Goal: Task Accomplishment & Management: Use online tool/utility

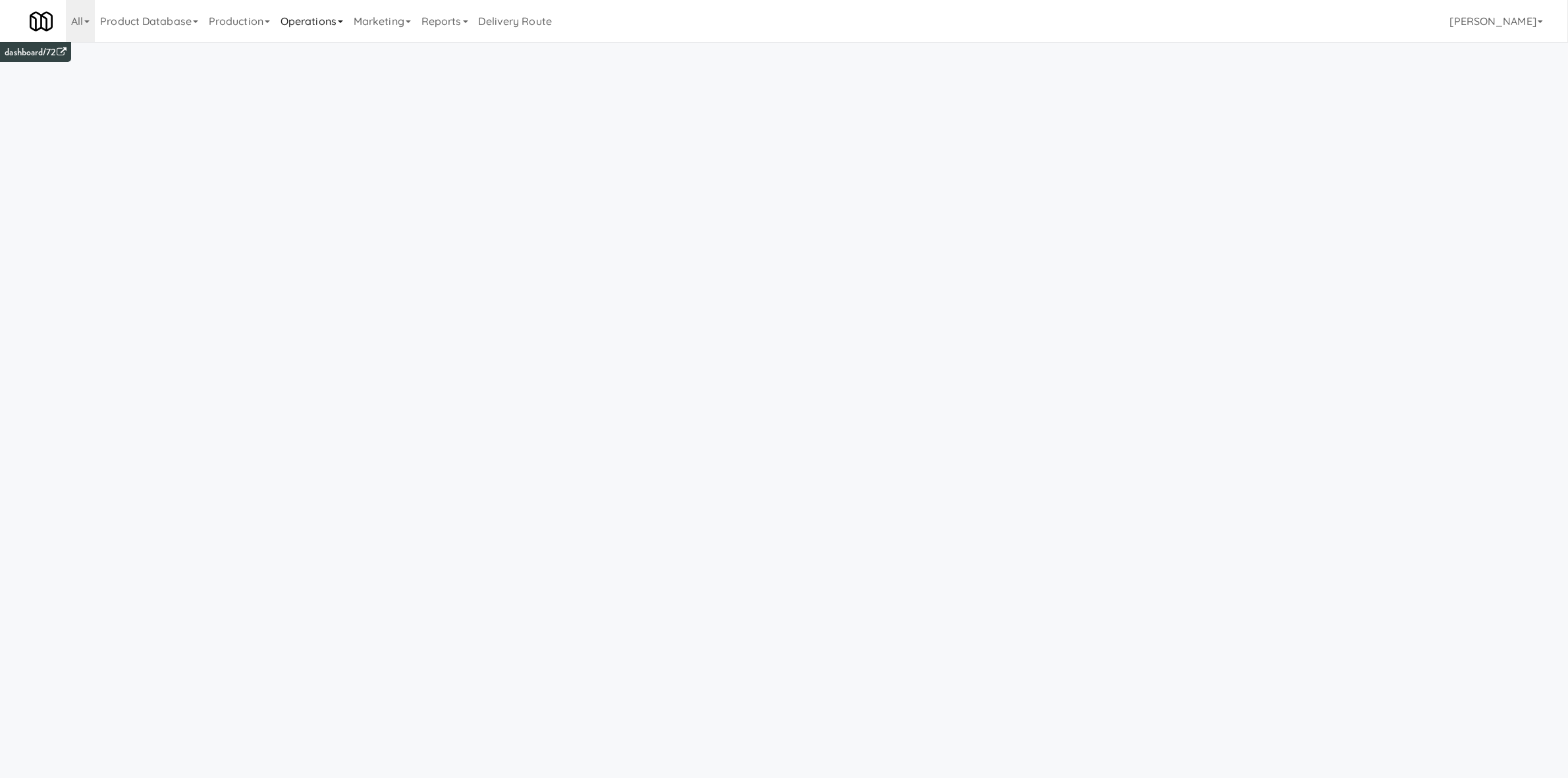
click at [326, 15] on link "Operations" at bounding box center [312, 21] width 73 height 42
click at [358, 192] on link "Cabinets" at bounding box center [328, 189] width 106 height 24
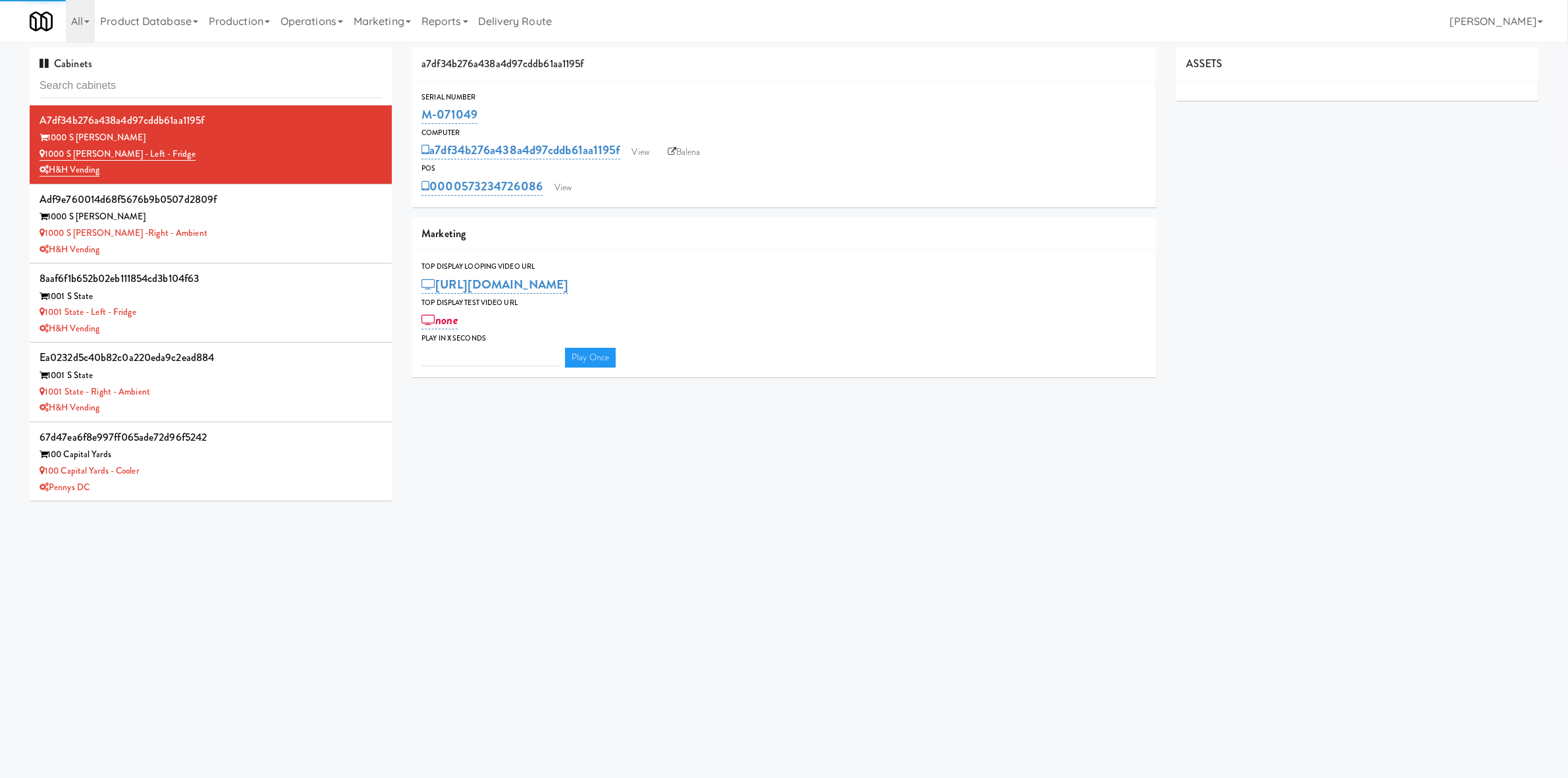
type input "3"
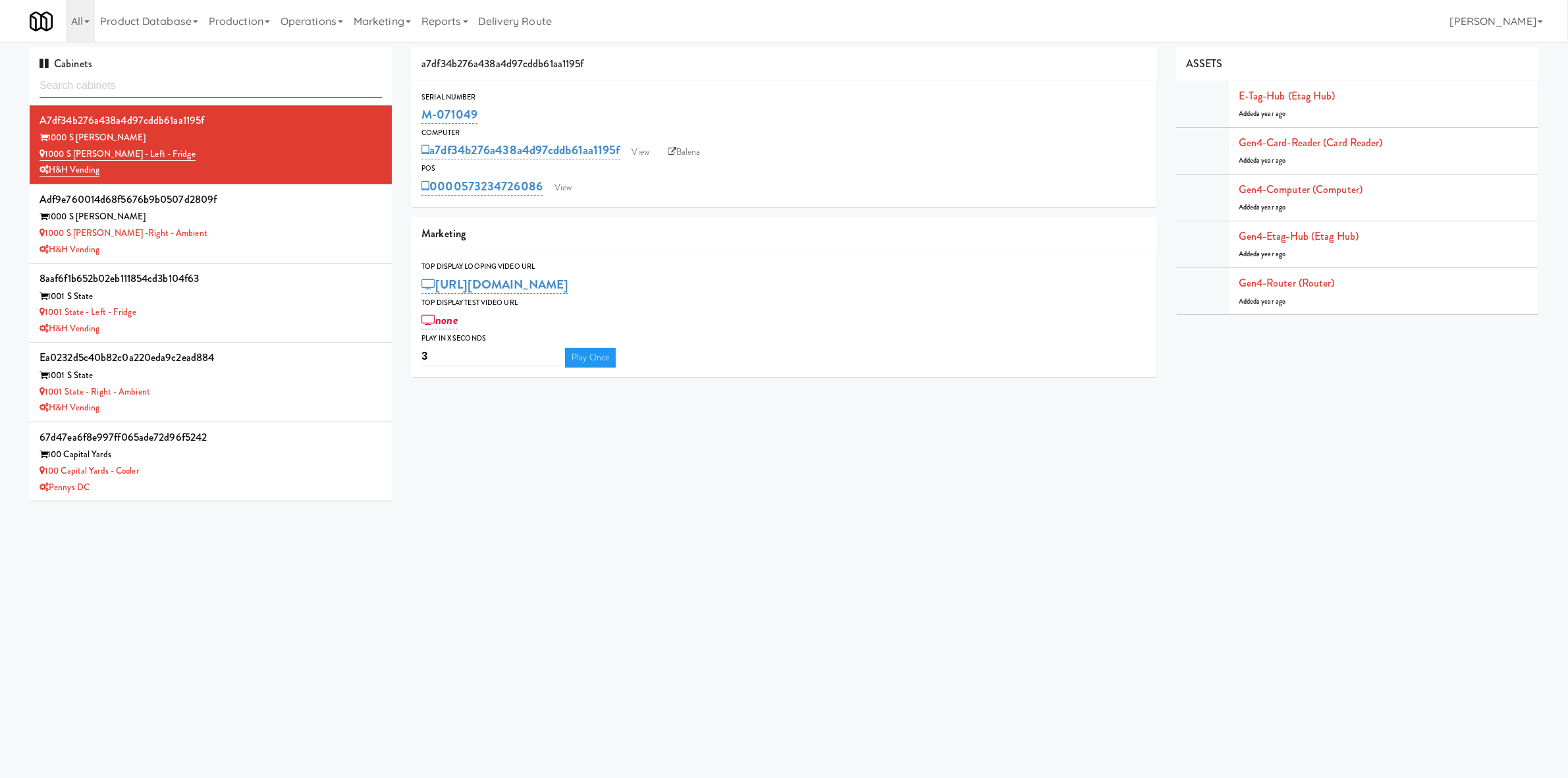
drag, startPoint x: 232, startPoint y: 91, endPoint x: 232, endPoint y: 80, distance: 11.0
click at [232, 80] on input "text" at bounding box center [210, 85] width 342 height 25
paste input "335 Bala"
type input "335 Bala"
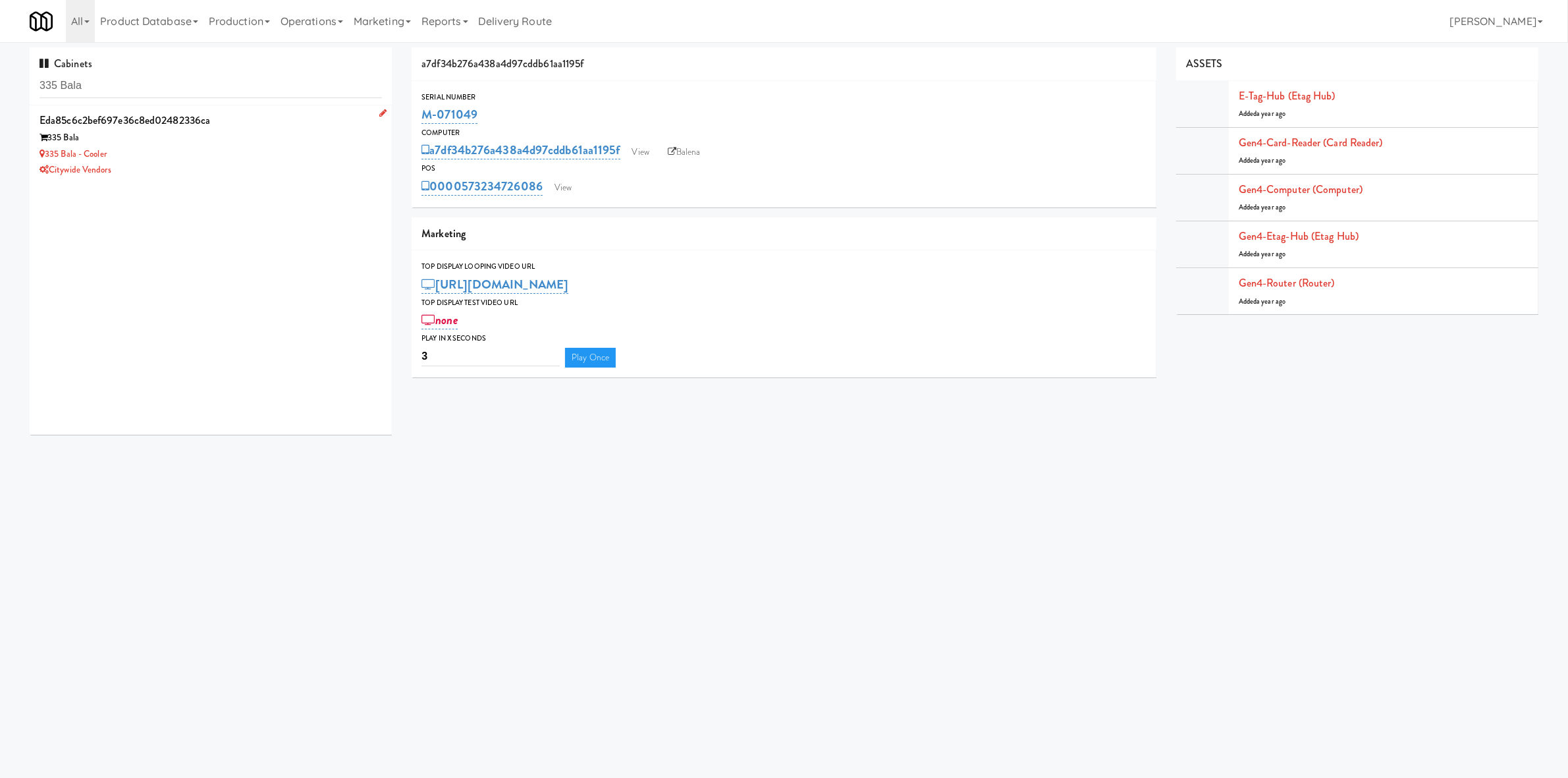
click at [252, 145] on div "335 Bala" at bounding box center [210, 138] width 342 height 17
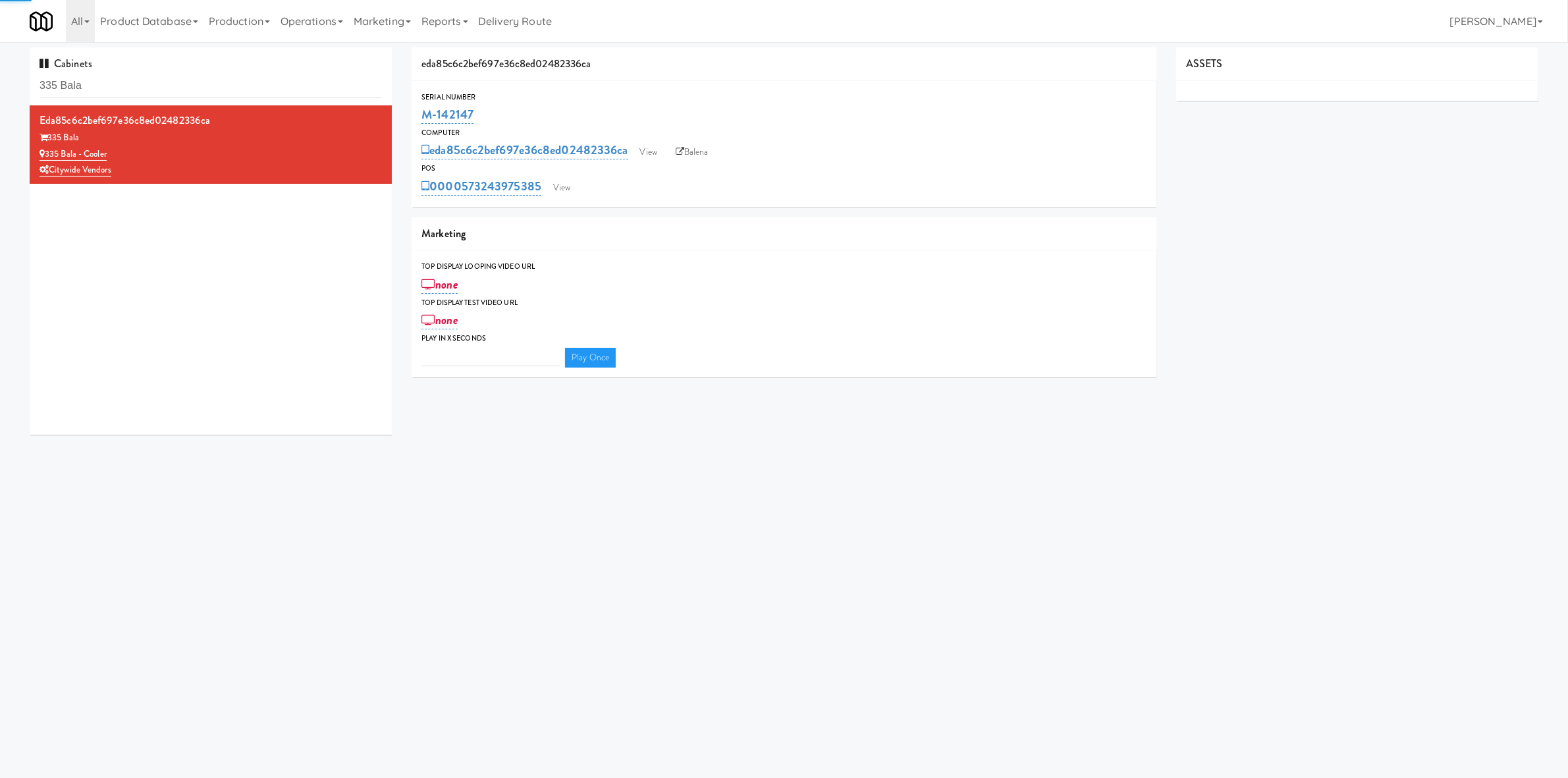
type input "3"
click at [574, 193] on link "View" at bounding box center [561, 188] width 30 height 20
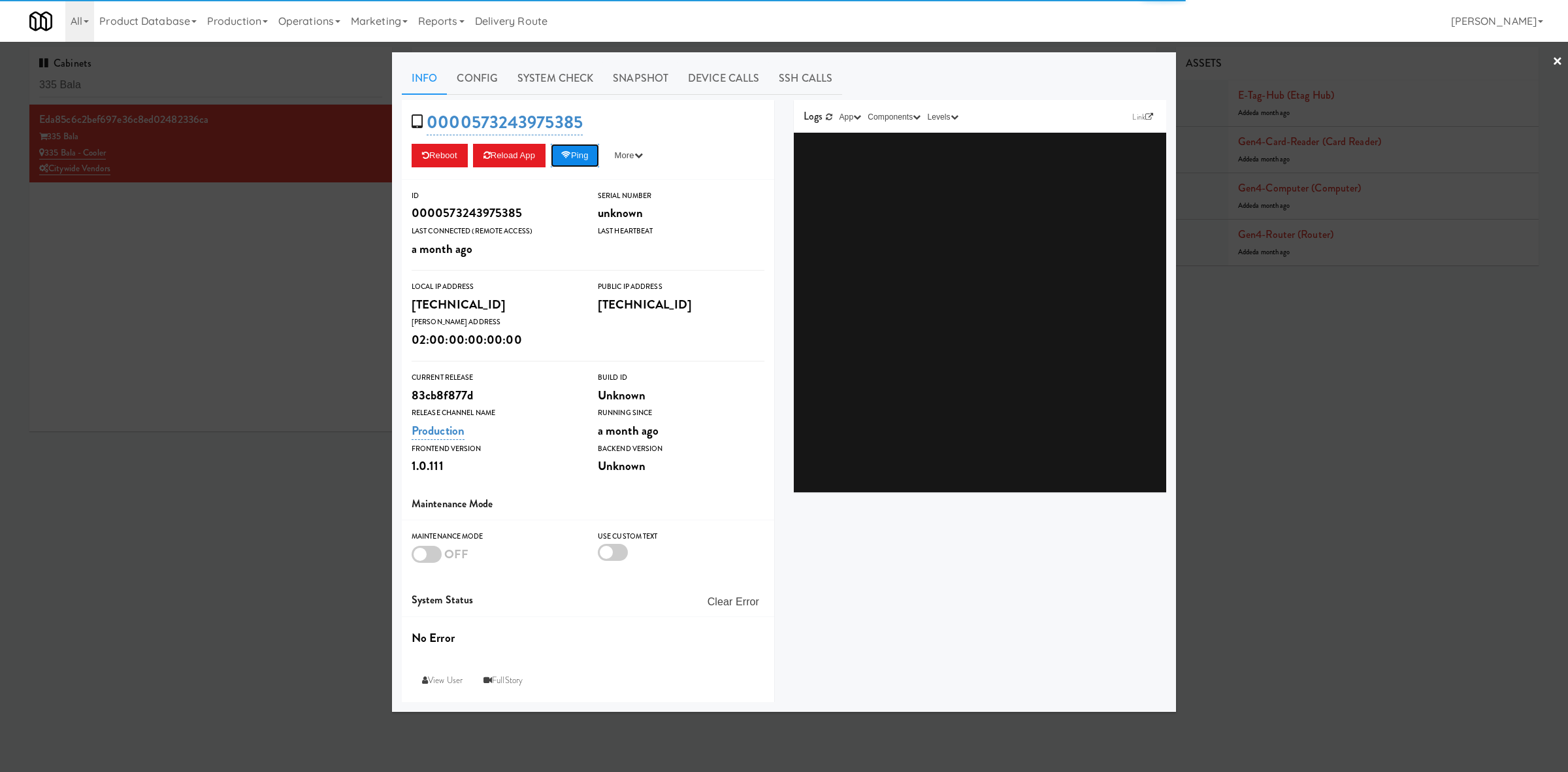
click at [581, 161] on button "Ping" at bounding box center [575, 156] width 49 height 24
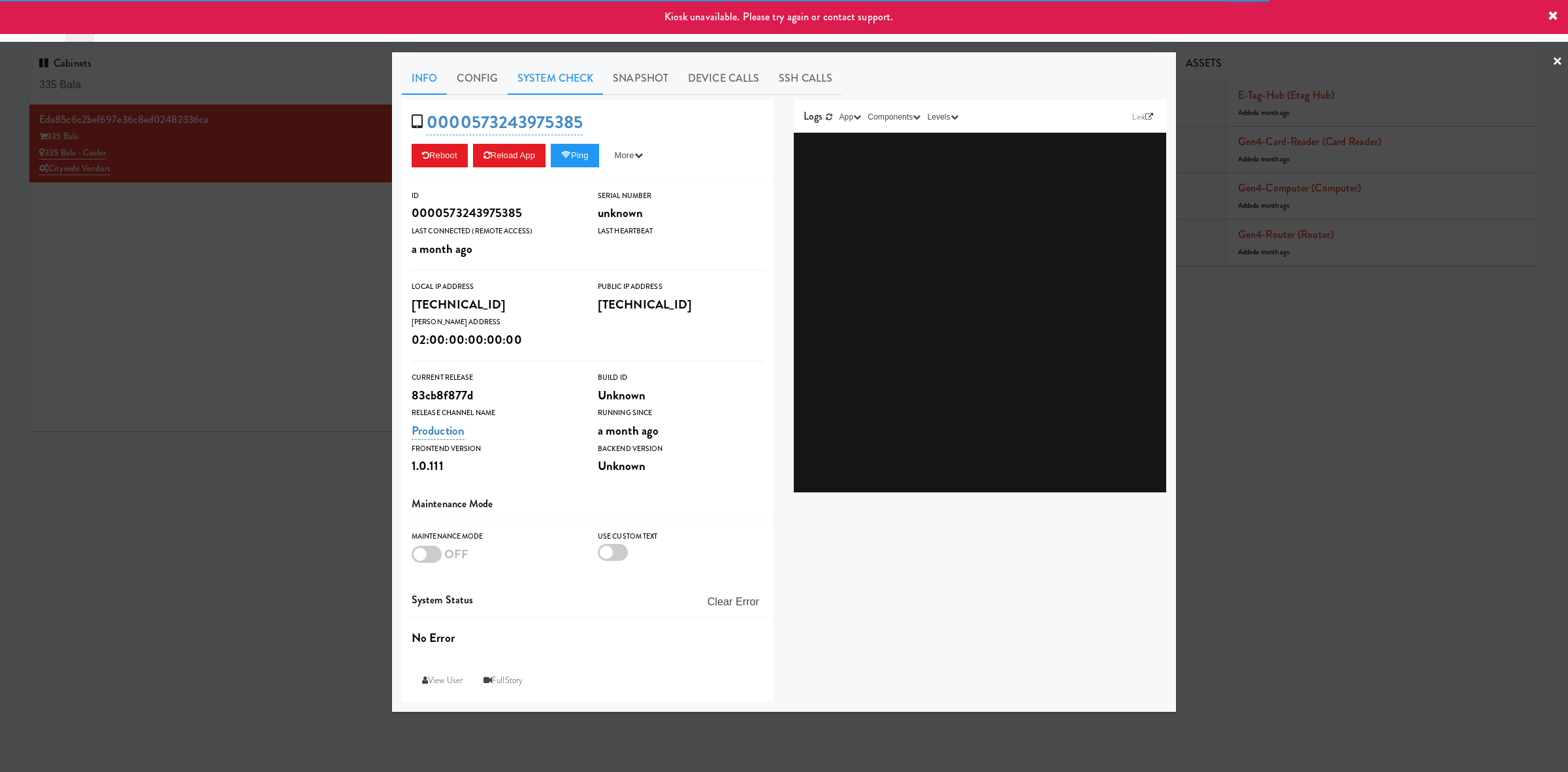
click at [572, 72] on link "System Check" at bounding box center [555, 78] width 95 height 33
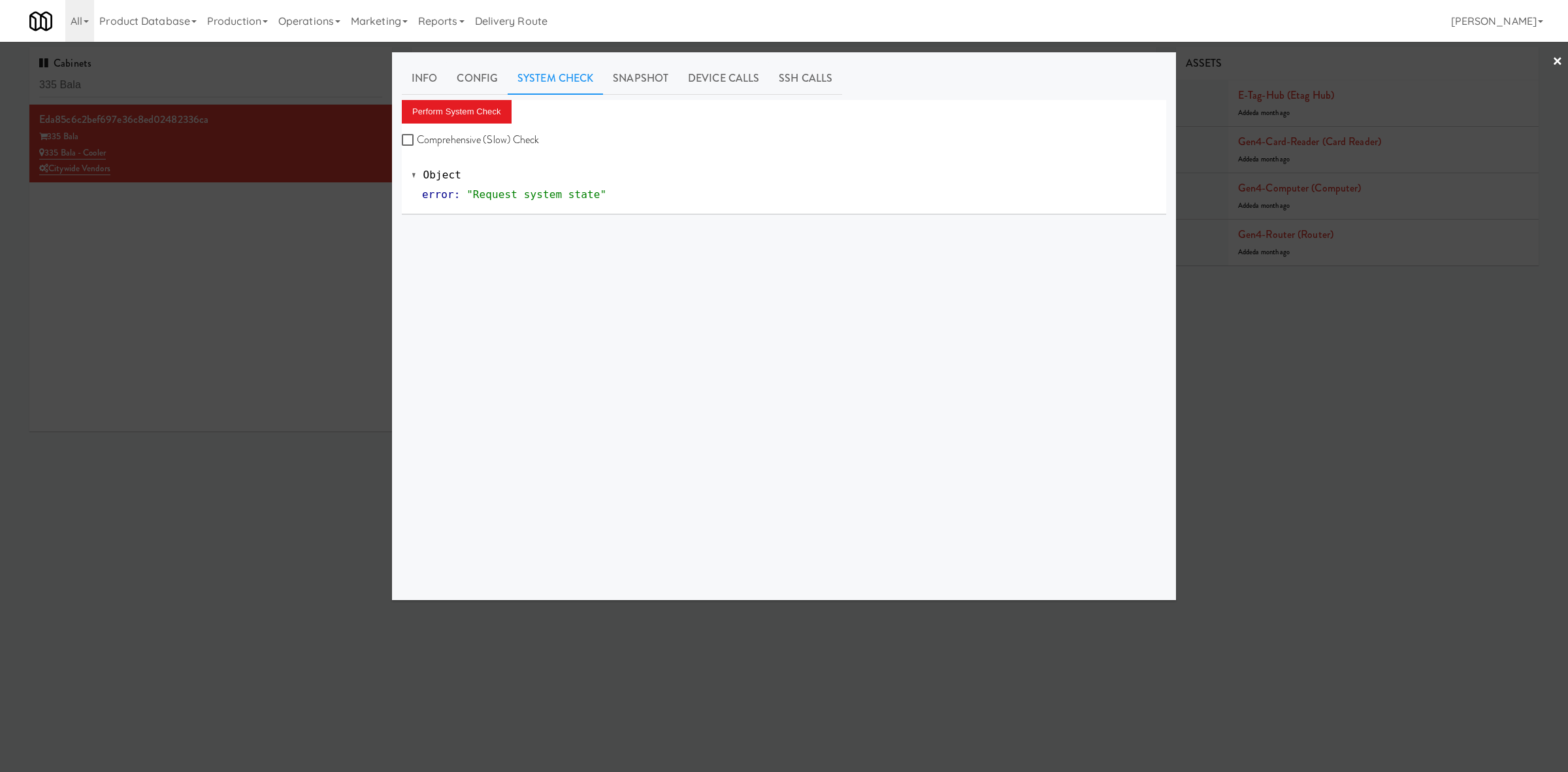
click at [278, 355] on div at bounding box center [784, 386] width 1568 height 772
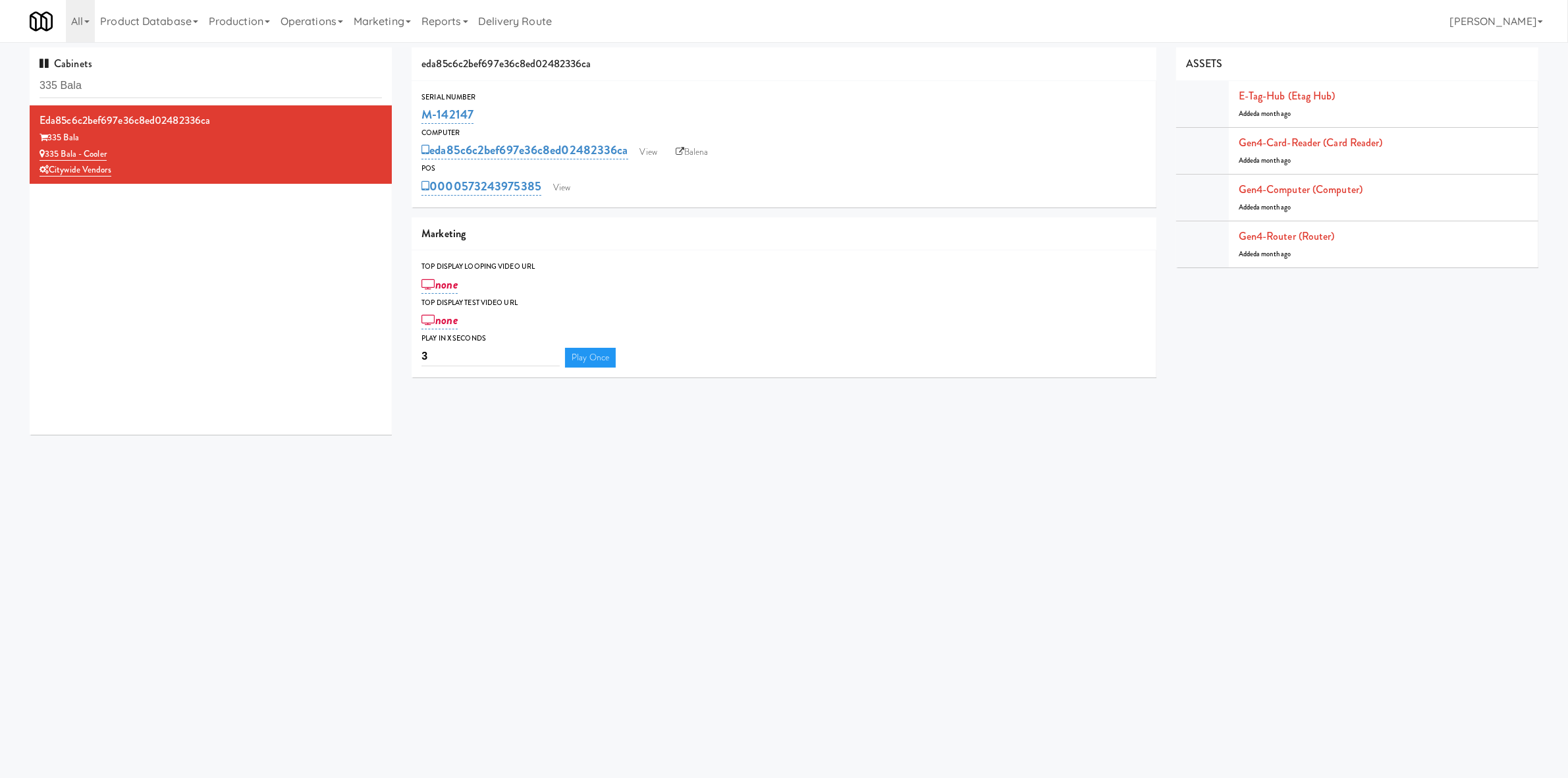
click at [1201, 508] on body "Okay Okay Select date: previous 2025-Aug next Su Mo Tu We Th Fr Sa 27 28 29 30 …" at bounding box center [784, 431] width 1568 height 778
click at [93, 272] on div "eda85c6c2bef697e36c8ed02482336ca 335 Bala 335 Bala - Cooler Citywide Vendors" at bounding box center [211, 270] width 363 height 329
